Goal: Find specific page/section: Find specific page/section

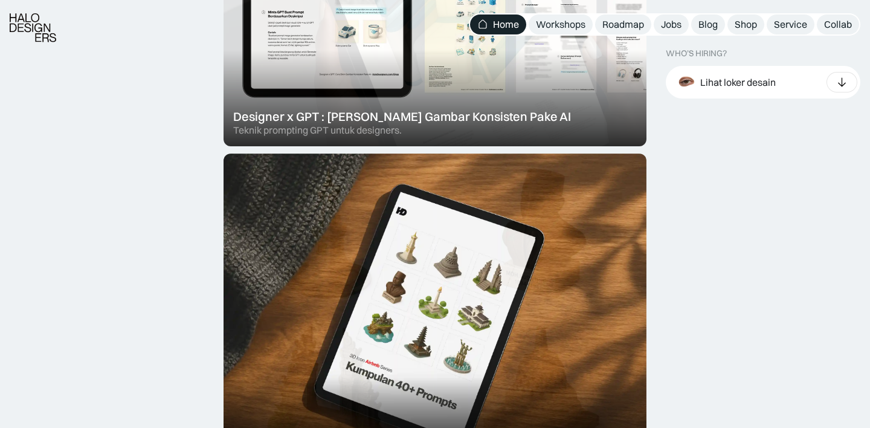
scroll to position [786, 0]
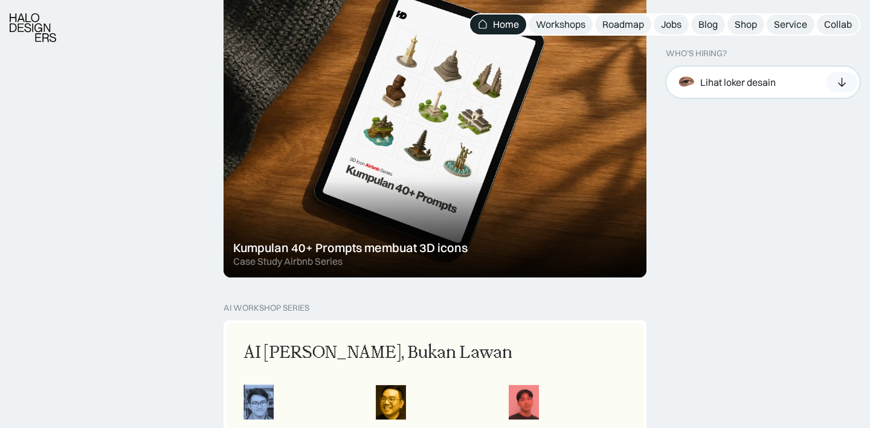
click at [711, 81] on div "Lihat loker desain" at bounding box center [737, 81] width 75 height 13
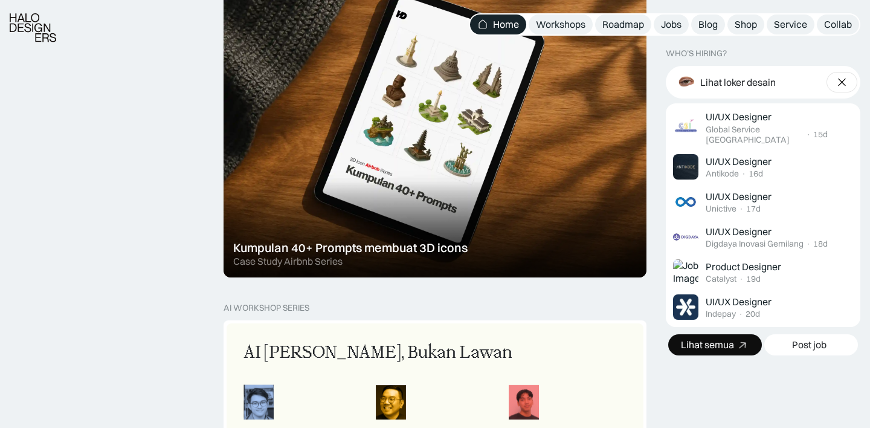
click at [719, 347] on div "Lihat semua" at bounding box center [707, 344] width 53 height 13
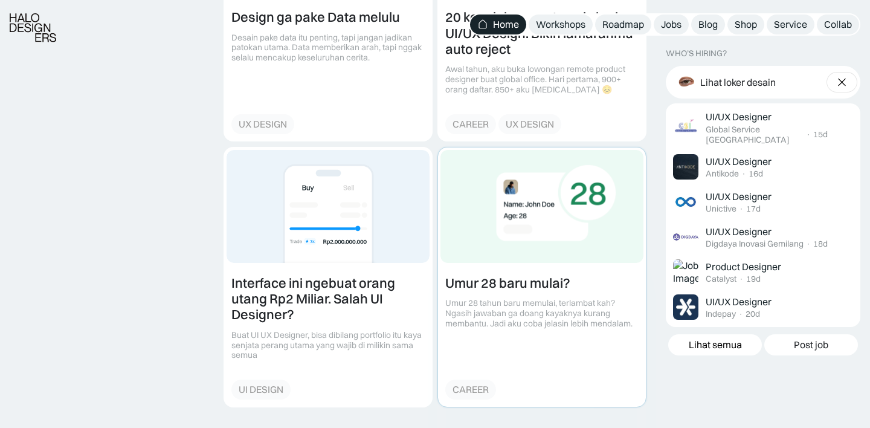
scroll to position [1407, 0]
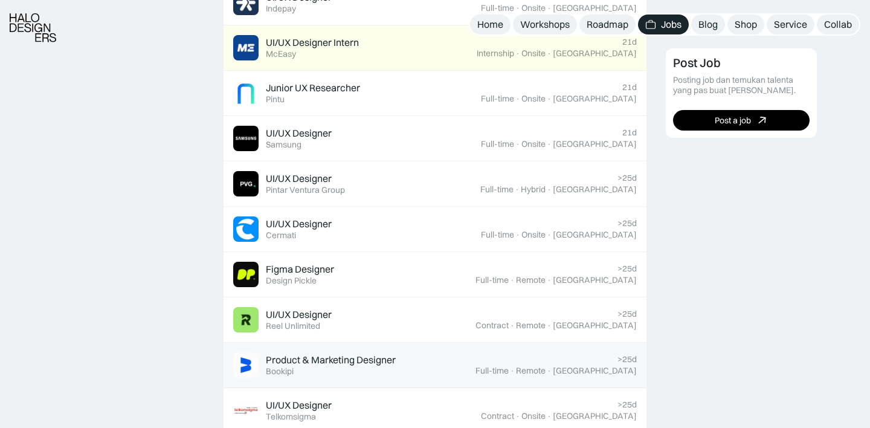
scroll to position [796, 0]
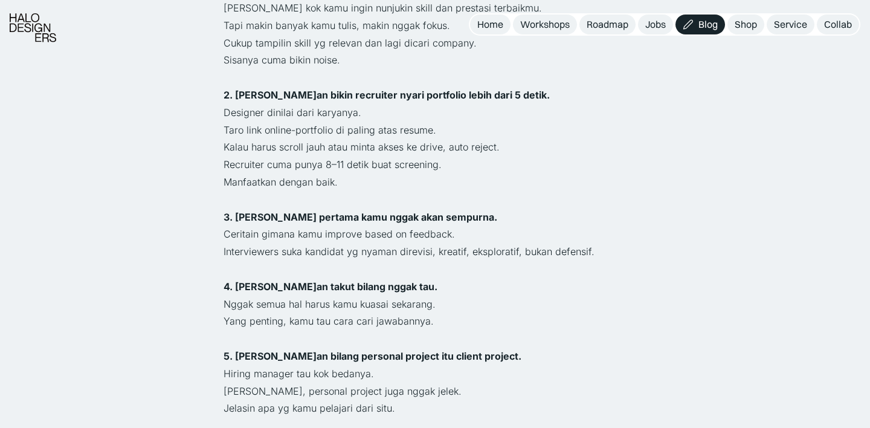
scroll to position [714, 0]
